Goal: Register for event/course

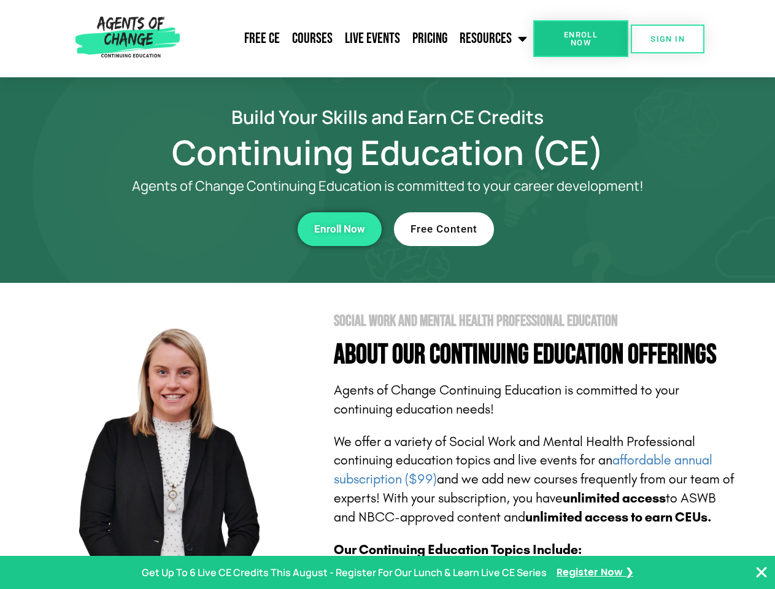
click at [387, 295] on section "Social Work and Mental Health Professional Education About Our Continuing Educa…" at bounding box center [387, 541] width 775 height 516
click at [581, 39] on span "Enroll Now" at bounding box center [581, 39] width 56 height 16
click at [668, 39] on span "SIGN IN" at bounding box center [668, 39] width 34 height 8
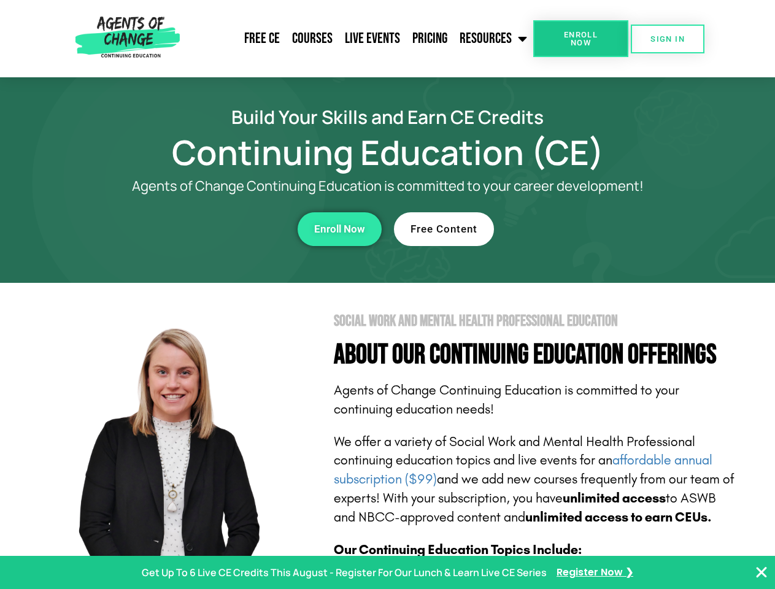
click at [213, 229] on div "Enroll Now" at bounding box center [213, 229] width 338 height 34
click at [339, 229] on span "Enroll Now" at bounding box center [339, 229] width 51 height 10
click at [563, 229] on div "Free Content" at bounding box center [563, 229] width 338 height 34
